Goal: Information Seeking & Learning: Learn about a topic

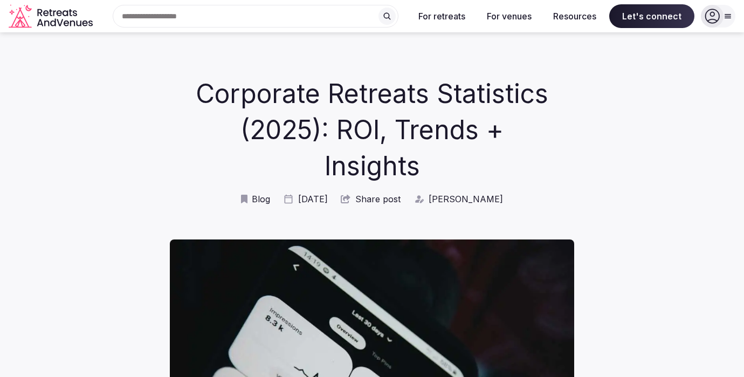
click at [673, 198] on div "Blog [DATE] Share post [PERSON_NAME]" at bounding box center [372, 199] width 606 height 12
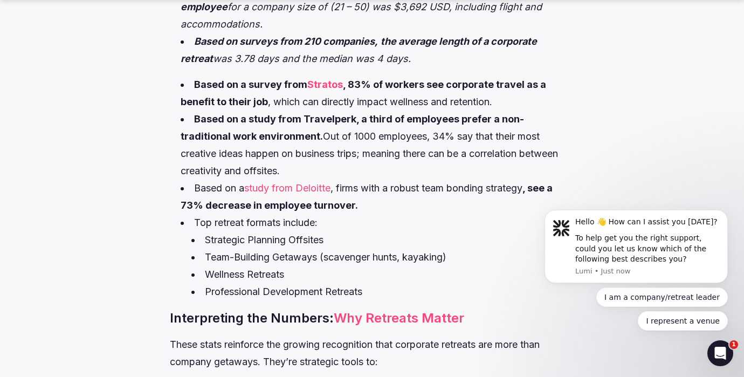
scroll to position [849, 0]
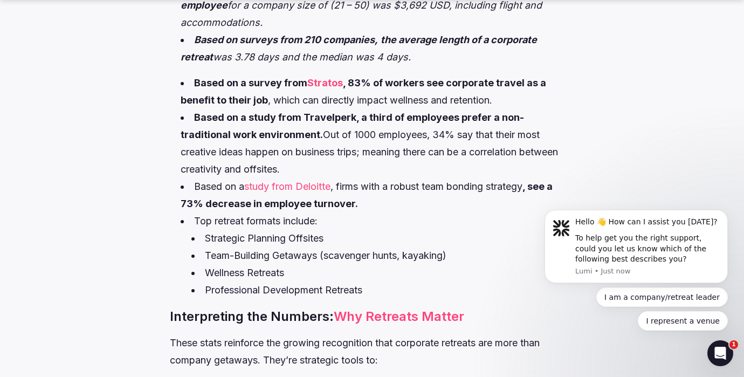
click at [319, 181] on link "study from Deloitte" at bounding box center [287, 186] width 86 height 11
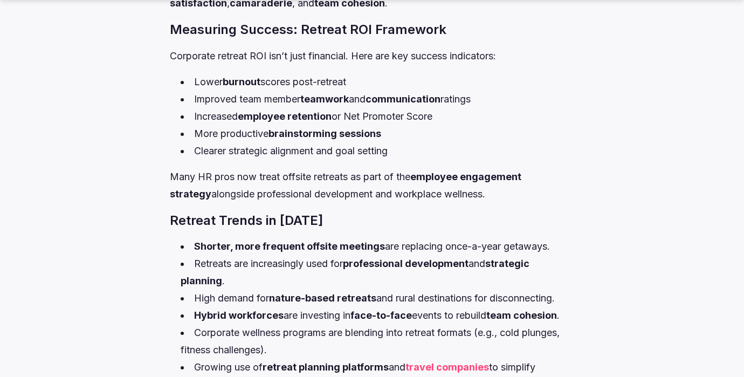
scroll to position [1768, 0]
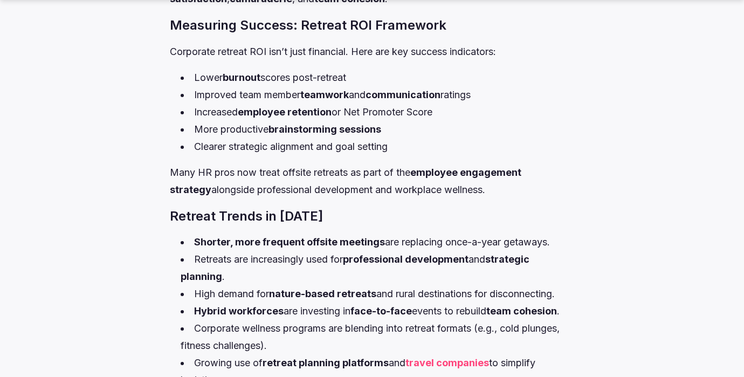
click at [571, 251] on li "Retreats are increasingly used for professional development and strategic plann…" at bounding box center [377, 268] width 393 height 35
click at [277, 251] on li "Retreats are increasingly used for professional development and strategic plann…" at bounding box center [377, 268] width 393 height 35
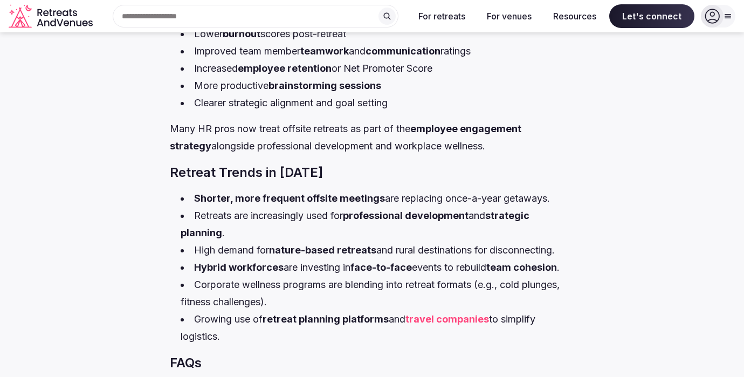
scroll to position [1811, 0]
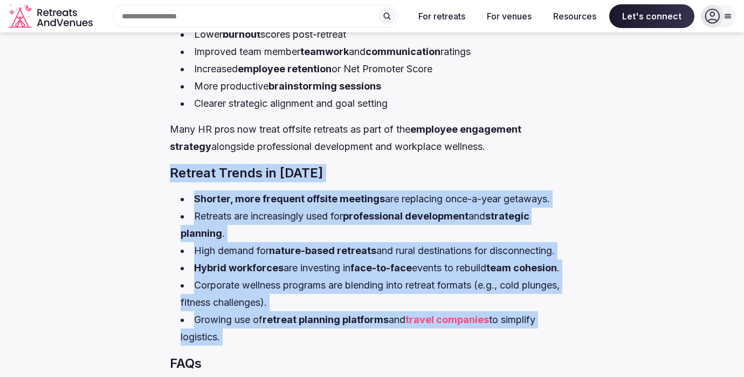
drag, startPoint x: 171, startPoint y: 155, endPoint x: 250, endPoint y: 334, distance: 195.0
copy div "Retreat Trends in [DATE] Shorter, more frequent offsite meetings are replacing …"
